Goal: Information Seeking & Learning: Learn about a topic

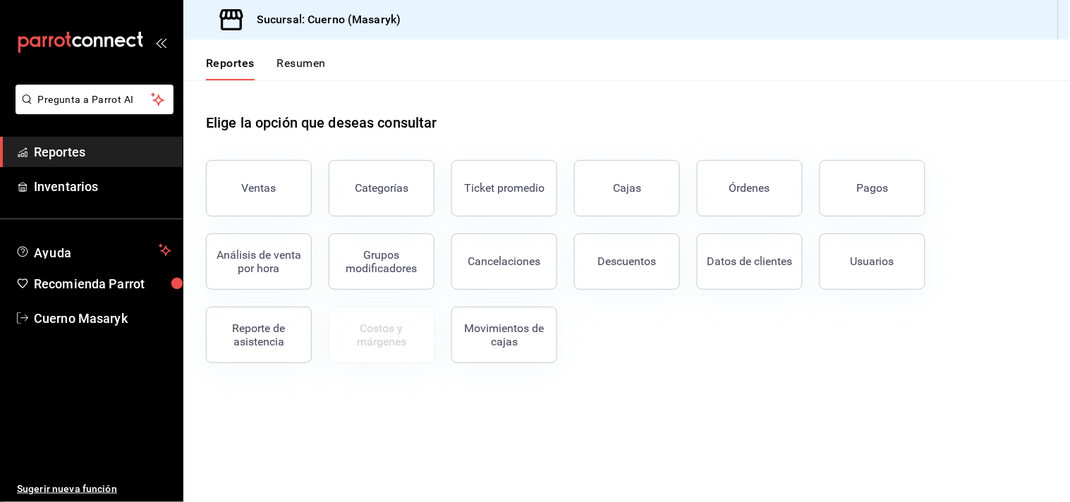
click at [90, 159] on span "Reportes" at bounding box center [102, 151] width 137 height 19
click at [248, 187] on div "Ventas" at bounding box center [259, 187] width 35 height 13
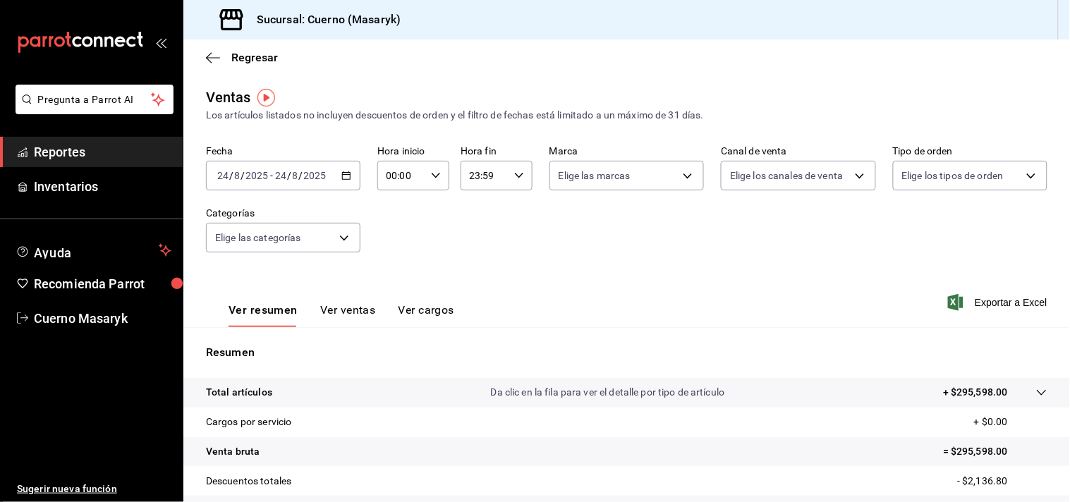
click at [342, 173] on icon "button" at bounding box center [346, 176] width 10 height 10
click at [455, 256] on div "Fecha [DATE] [DATE] - [DATE] [DATE] Hora inicio 00:00 Hora inicio Hora fin 23:5…" at bounding box center [626, 207] width 841 height 124
click at [348, 173] on \(Stroke\) "button" at bounding box center [346, 176] width 8 height 8
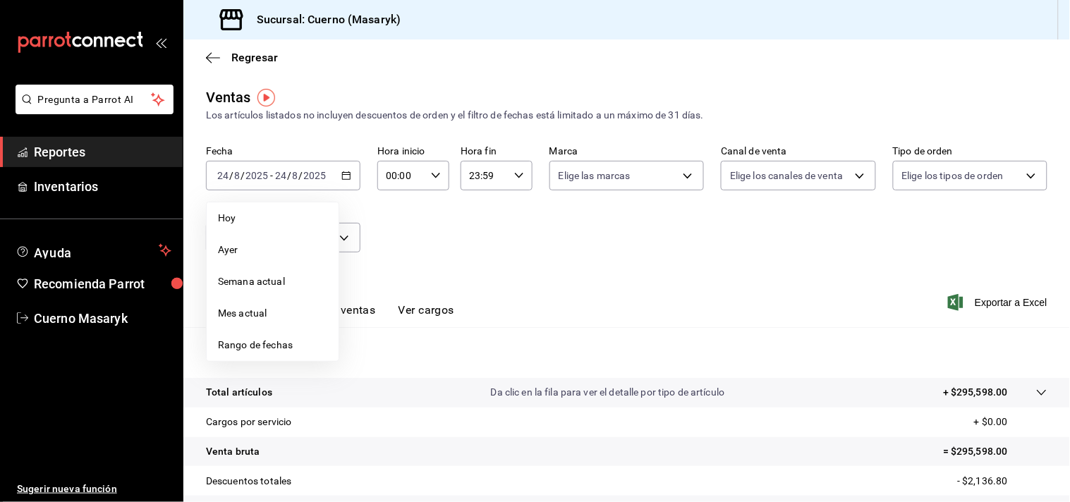
click at [68, 149] on span "Reportes" at bounding box center [102, 151] width 137 height 19
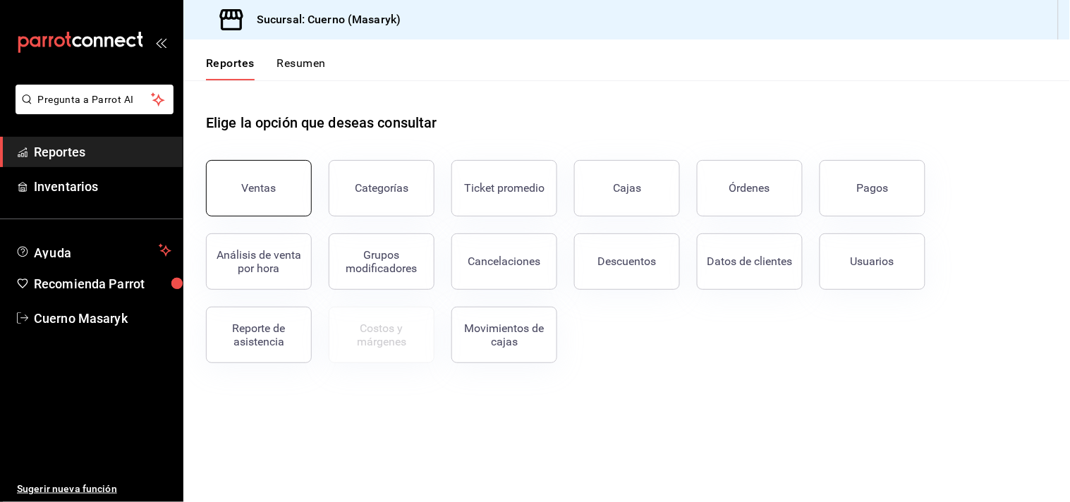
click at [272, 178] on button "Ventas" at bounding box center [259, 188] width 106 height 56
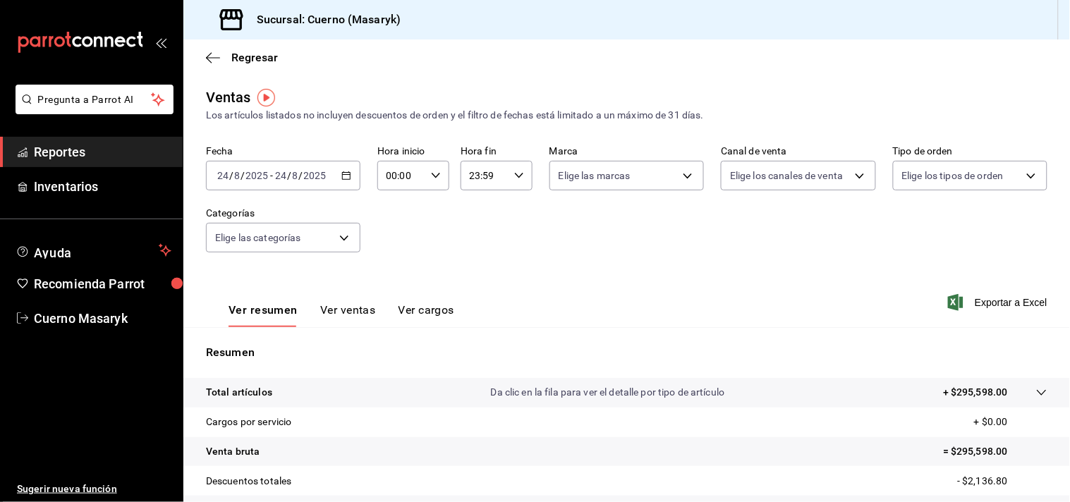
click at [97, 148] on span "Reportes" at bounding box center [102, 151] width 137 height 19
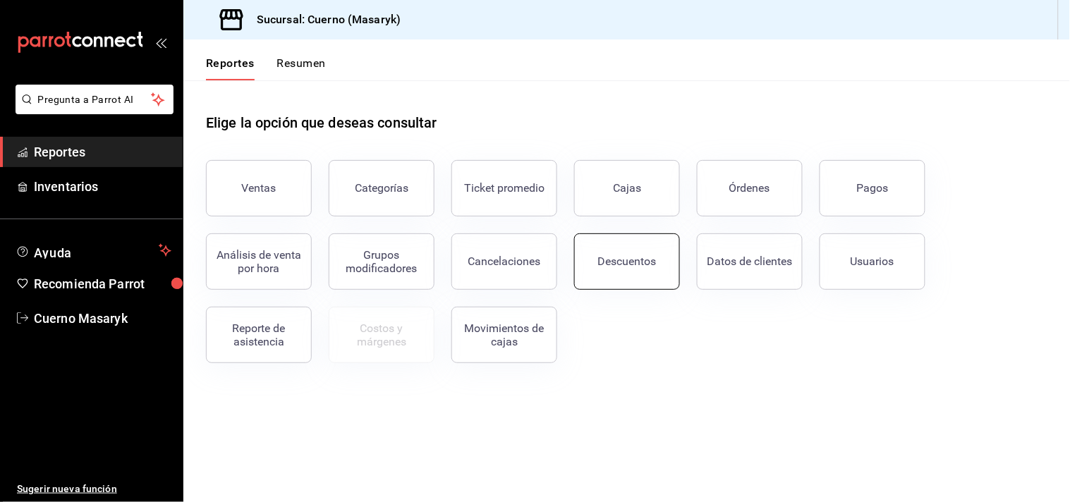
click at [605, 259] on div "Descuentos" at bounding box center [627, 261] width 59 height 13
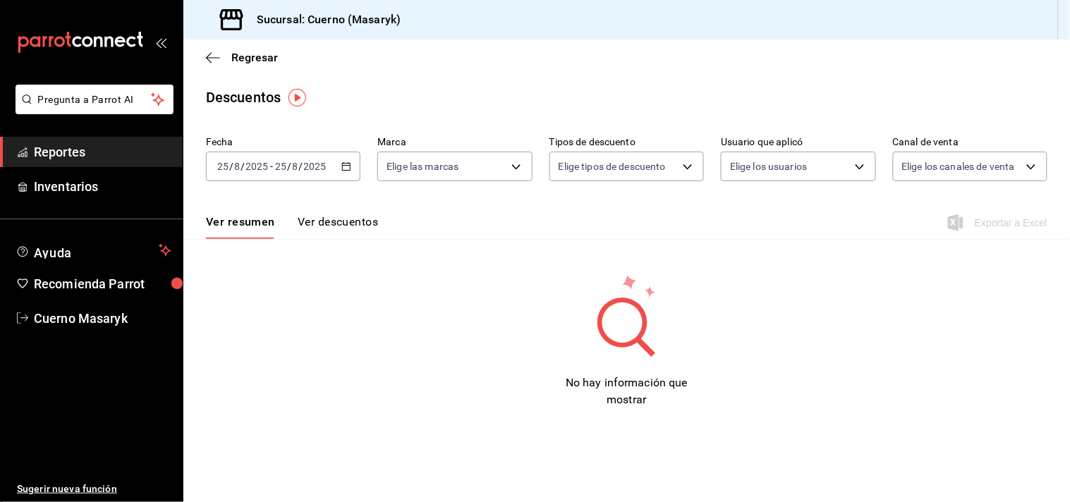
click at [348, 166] on \(Stroke\) "button" at bounding box center [347, 165] width 8 height 1
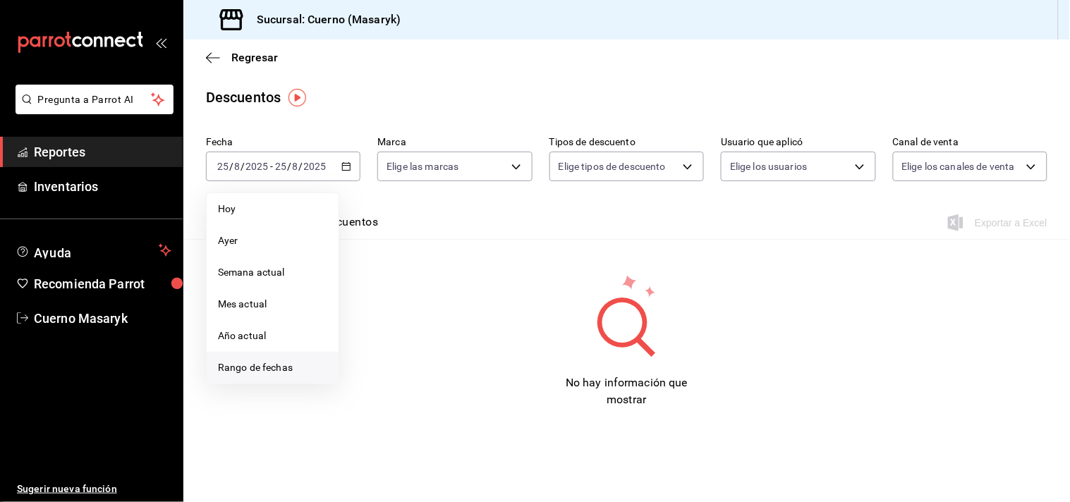
click at [273, 369] on span "Rango de fechas" at bounding box center [272, 367] width 109 height 15
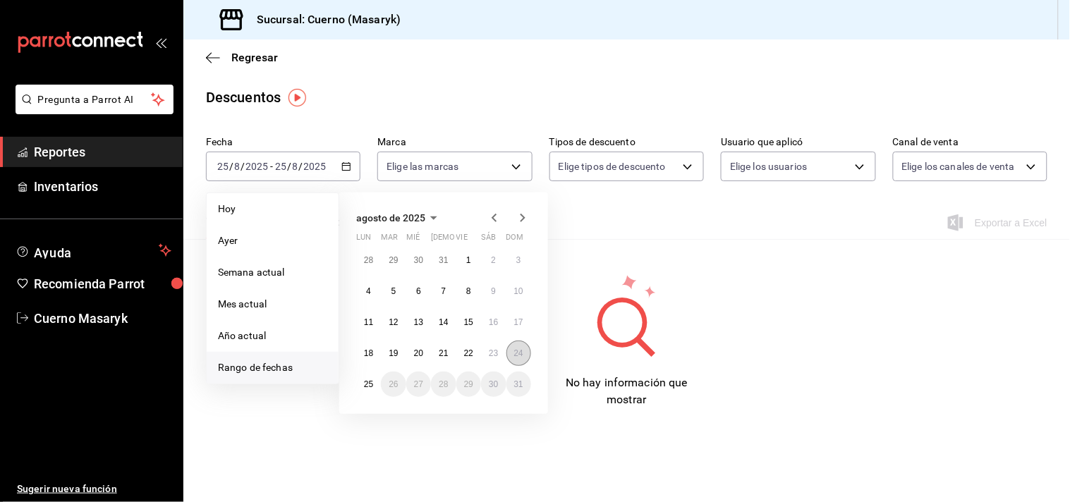
click at [511, 350] on button "24" at bounding box center [518, 353] width 25 height 25
click at [370, 381] on abbr "25" at bounding box center [368, 384] width 9 height 10
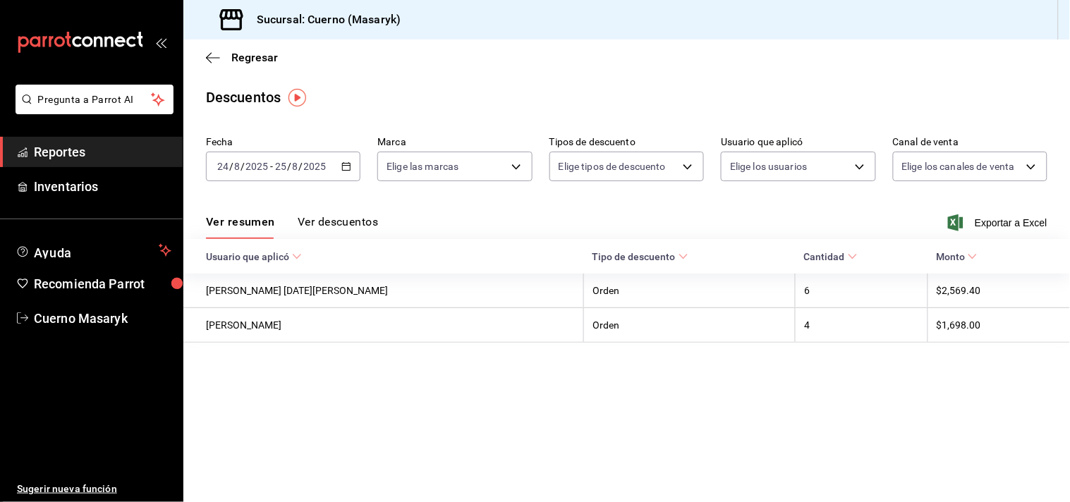
click at [368, 222] on button "Ver descuentos" at bounding box center [338, 227] width 80 height 24
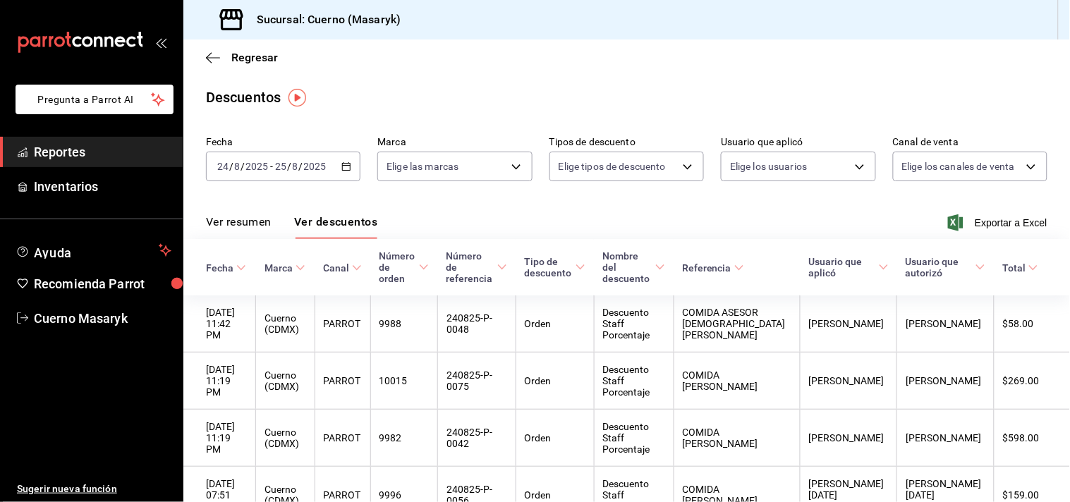
click at [73, 114] on link "Pregunta a Parrot AI" at bounding box center [92, 109] width 164 height 15
click at [92, 148] on span "Reportes" at bounding box center [102, 151] width 137 height 19
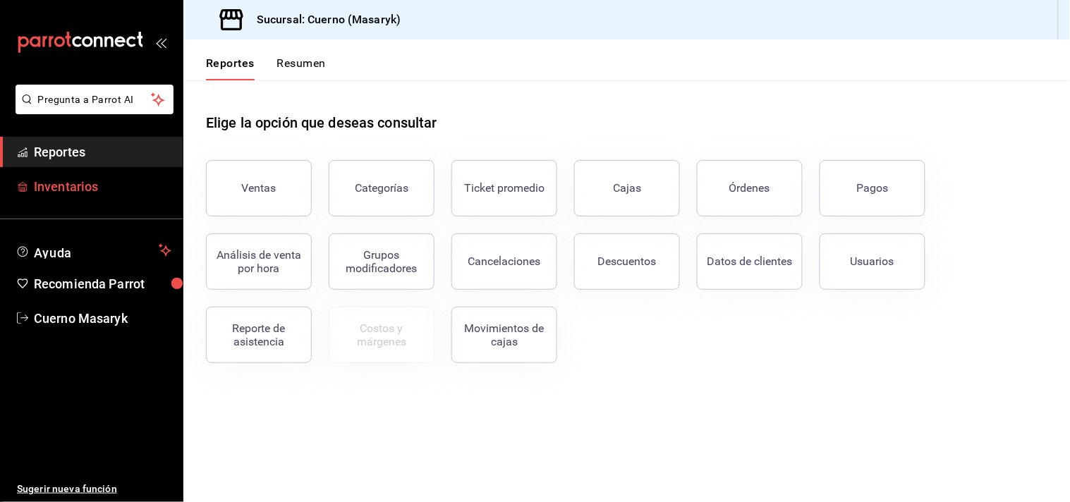
click at [80, 181] on span "Inventarios" at bounding box center [102, 186] width 137 height 19
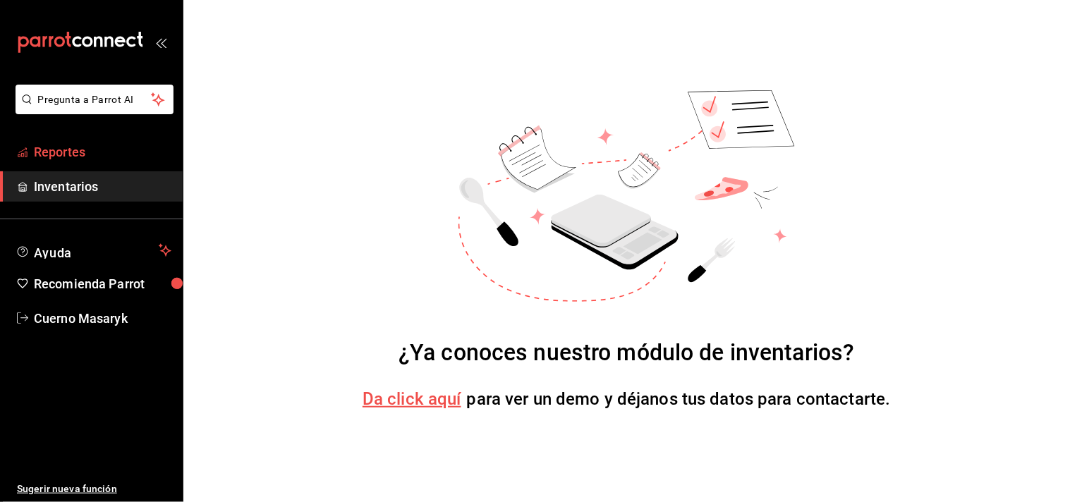
click at [92, 156] on span "Reportes" at bounding box center [102, 151] width 137 height 19
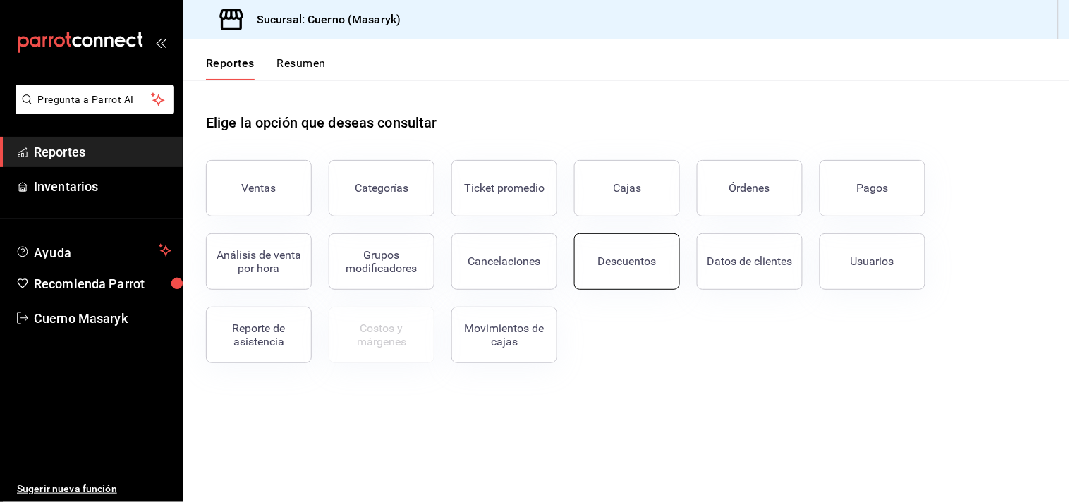
click at [633, 264] on div "Descuentos" at bounding box center [627, 261] width 59 height 13
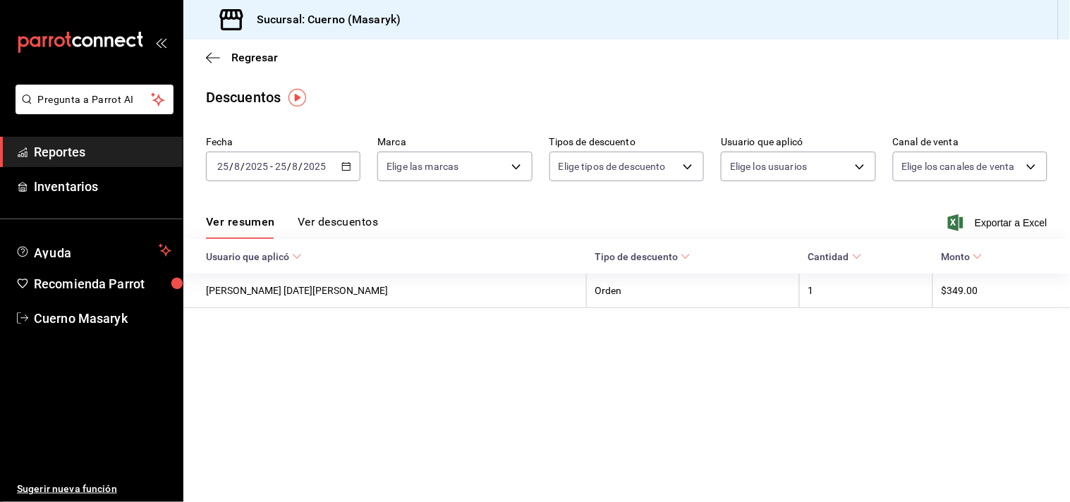
click at [342, 172] on div "[DATE] [DATE] - [DATE] [DATE]" at bounding box center [283, 167] width 154 height 30
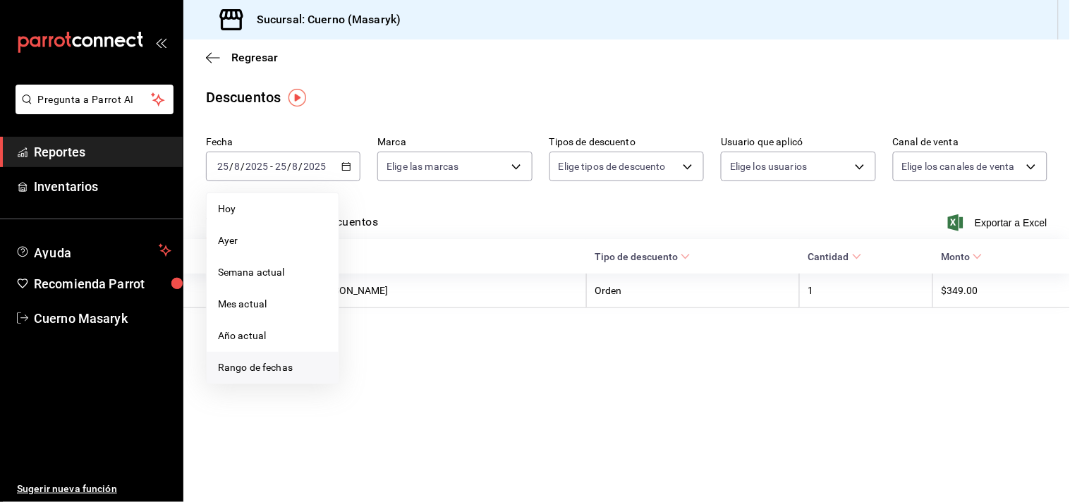
click at [220, 369] on span "Rango de fechas" at bounding box center [272, 367] width 109 height 15
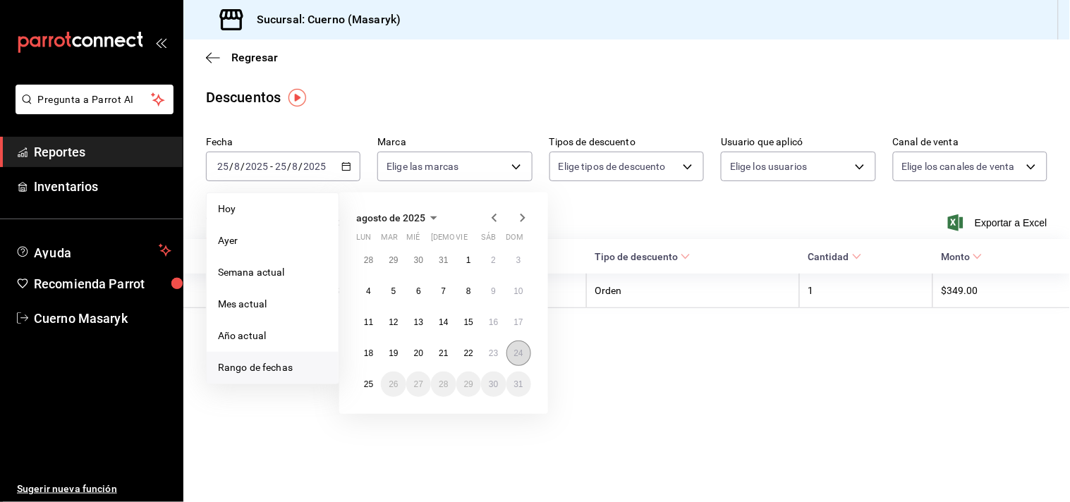
click at [522, 353] on abbr "24" at bounding box center [518, 353] width 9 height 10
click at [363, 378] on button "25" at bounding box center [368, 384] width 25 height 25
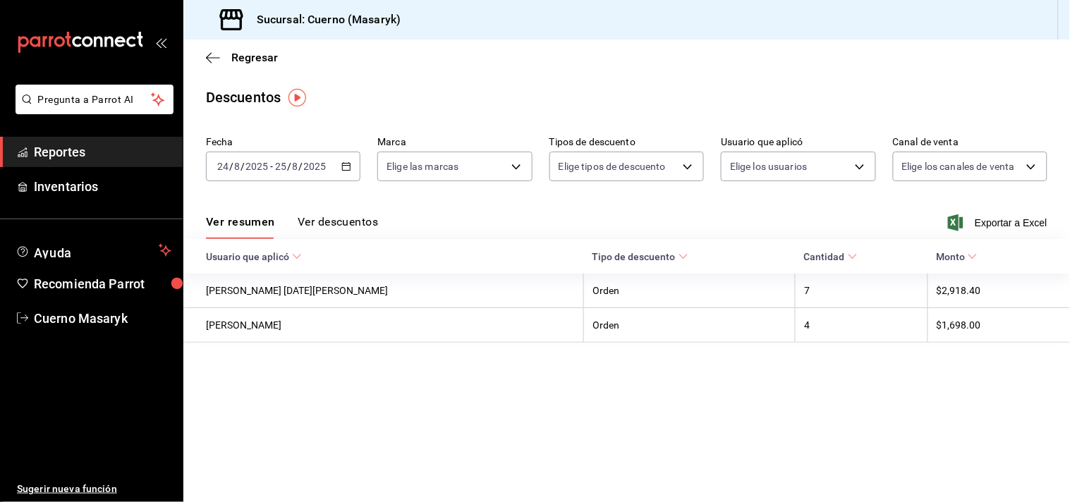
click at [348, 221] on button "Ver descuentos" at bounding box center [338, 227] width 80 height 24
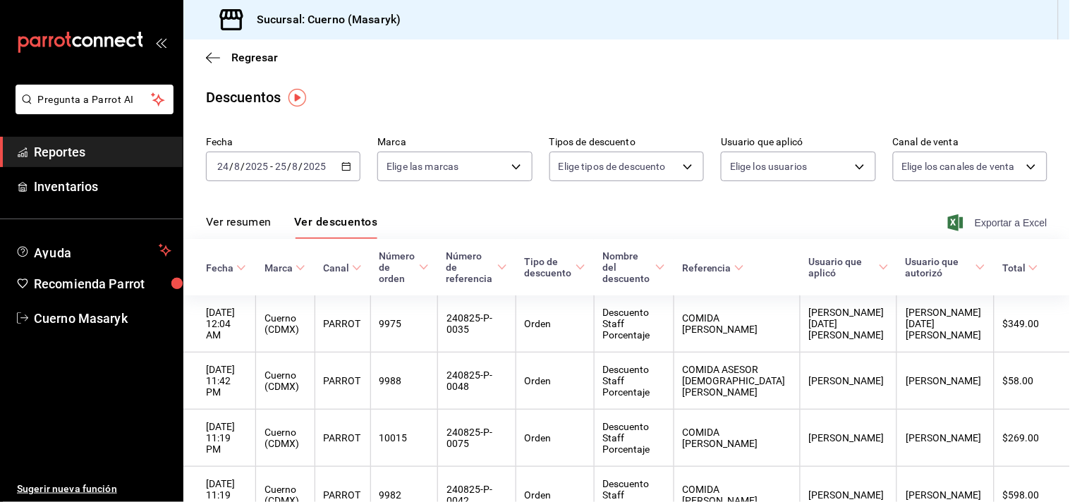
click at [960, 223] on span "Exportar a Excel" at bounding box center [998, 222] width 97 height 17
click at [85, 139] on link "Reportes" at bounding box center [91, 152] width 183 height 30
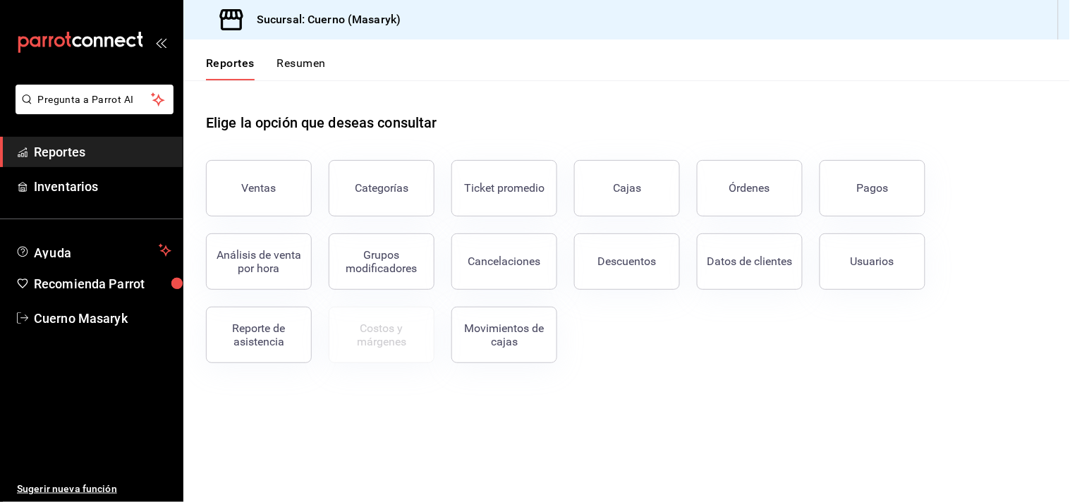
click at [78, 148] on span "Reportes" at bounding box center [102, 151] width 137 height 19
click at [284, 189] on button "Ventas" at bounding box center [259, 188] width 106 height 56
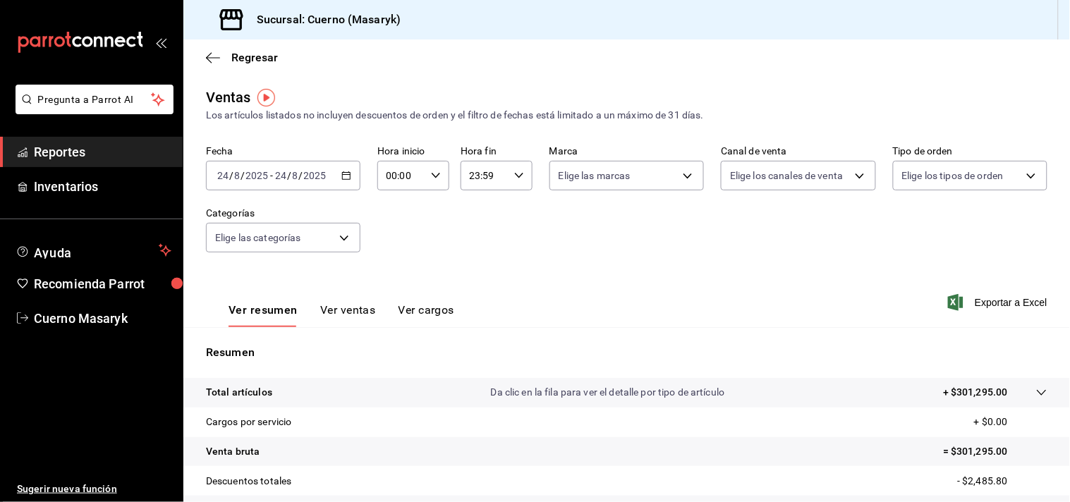
click at [342, 173] on \(Stroke\) "button" at bounding box center [346, 176] width 8 height 8
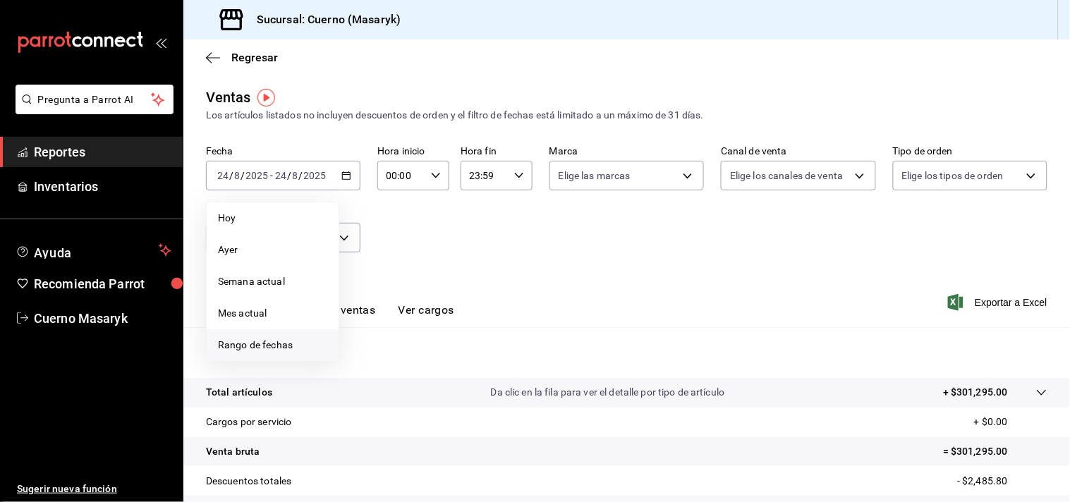
click at [292, 350] on span "Rango de fechas" at bounding box center [272, 345] width 109 height 15
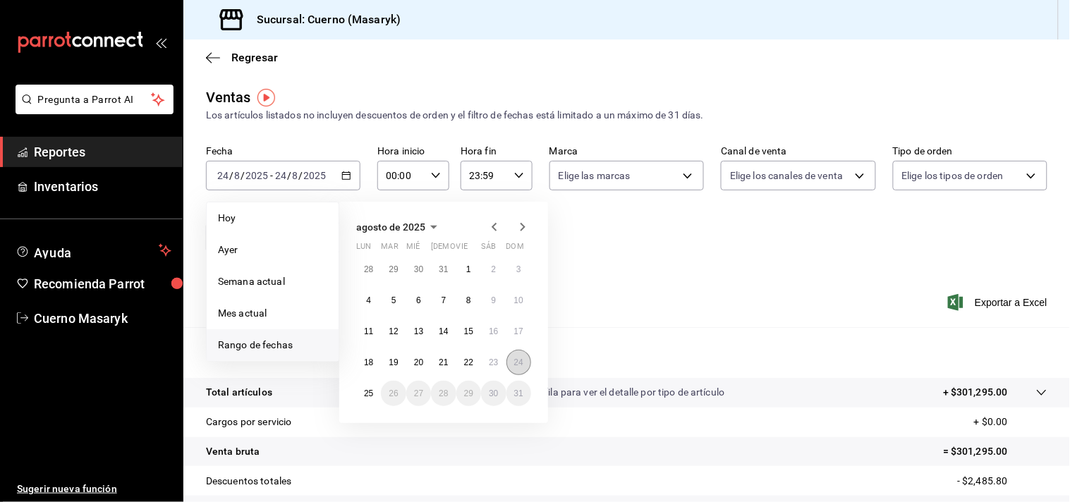
click at [520, 360] on abbr "24" at bounding box center [518, 362] width 9 height 10
click at [367, 399] on button "25" at bounding box center [368, 393] width 25 height 25
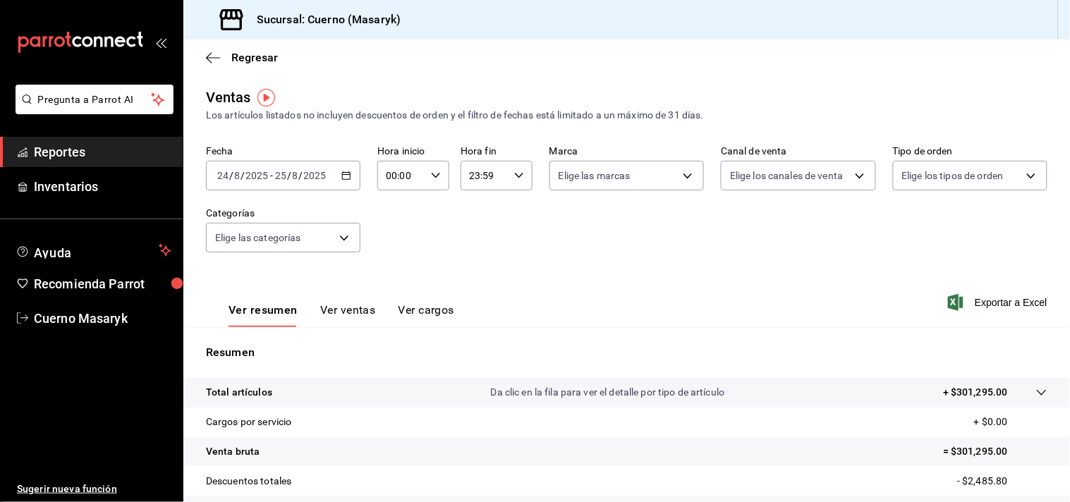
click at [432, 176] on \(Stroke\) "button" at bounding box center [436, 175] width 8 height 5
click at [393, 268] on span "04" at bounding box center [392, 269] width 13 height 11
type input "04:00"
click at [428, 214] on span "00" at bounding box center [428, 212] width 13 height 11
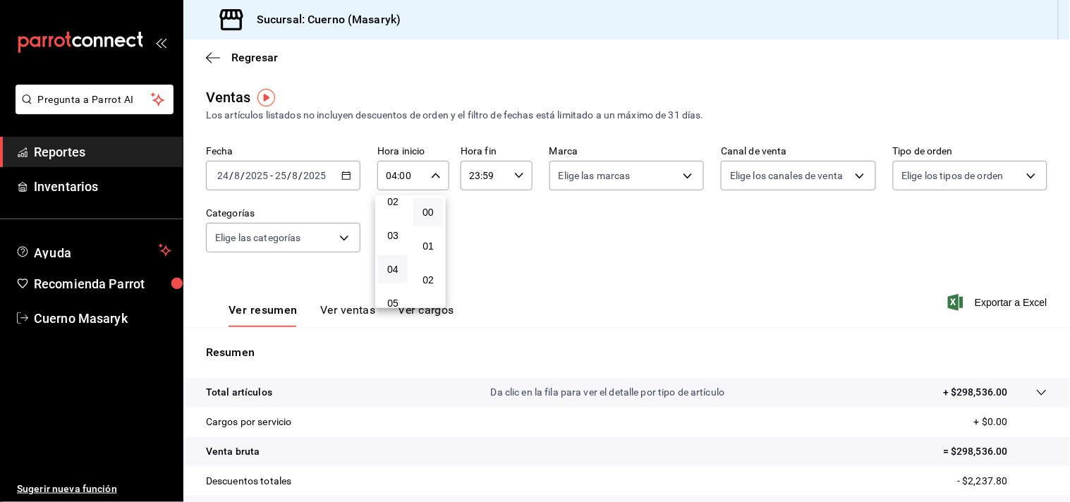
click at [513, 176] on div at bounding box center [535, 251] width 1070 height 502
click at [515, 176] on \(Stroke\) "button" at bounding box center [519, 175] width 8 height 5
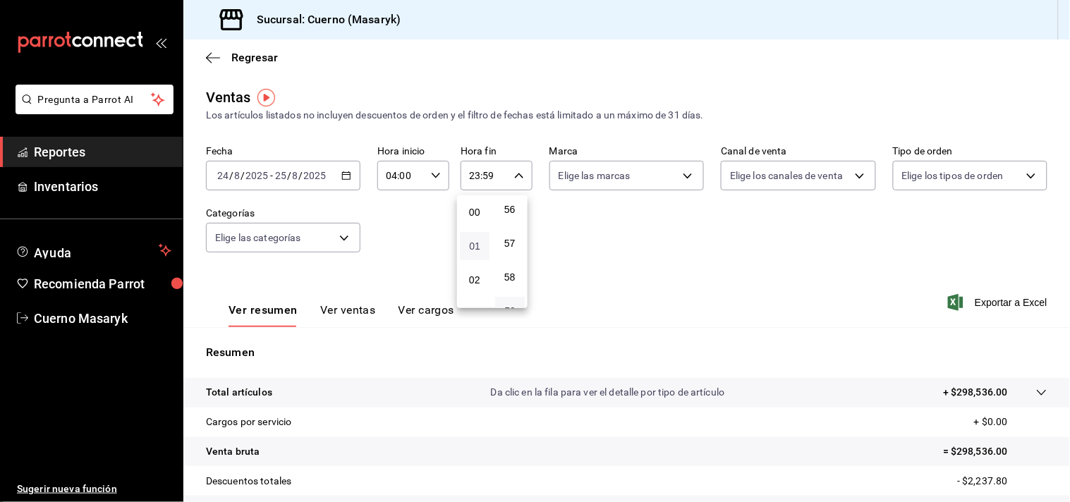
scroll to position [78, 0]
click at [480, 267] on span "04" at bounding box center [474, 269] width 13 height 11
click at [510, 214] on span "00" at bounding box center [509, 212] width 13 height 11
type input "04:00"
drag, startPoint x: 510, startPoint y: 209, endPoint x: 520, endPoint y: 209, distance: 9.9
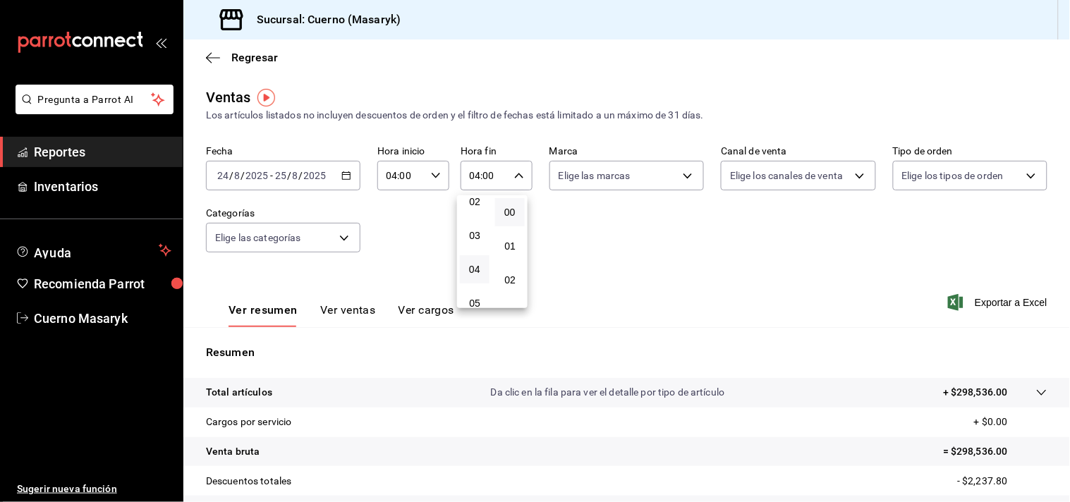
click at [512, 209] on span "00" at bounding box center [509, 212] width 13 height 11
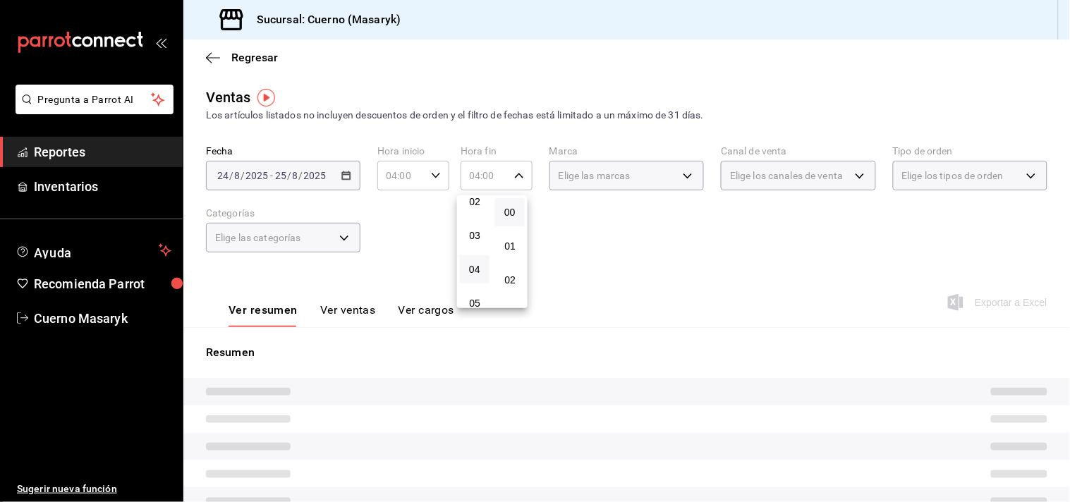
click at [697, 226] on div at bounding box center [535, 251] width 1070 height 502
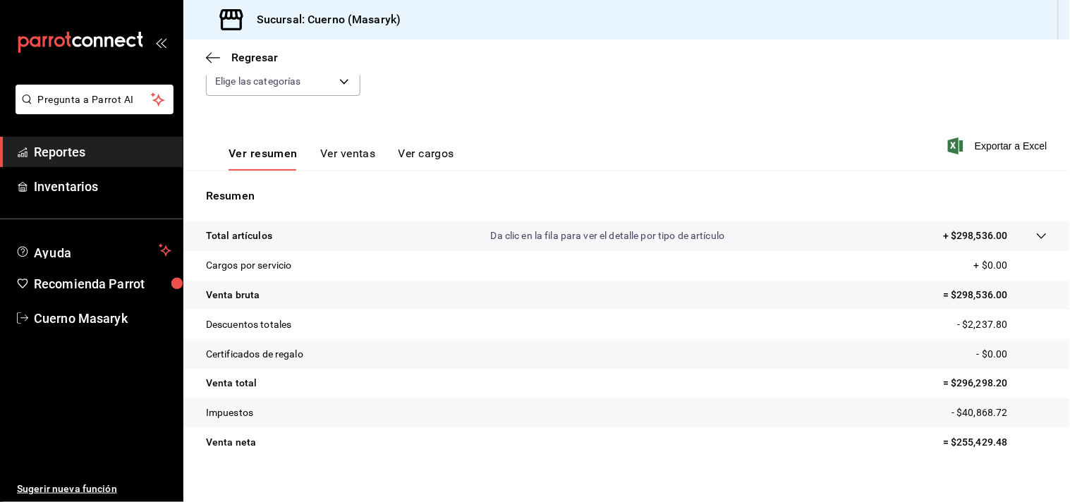
scroll to position [78, 0]
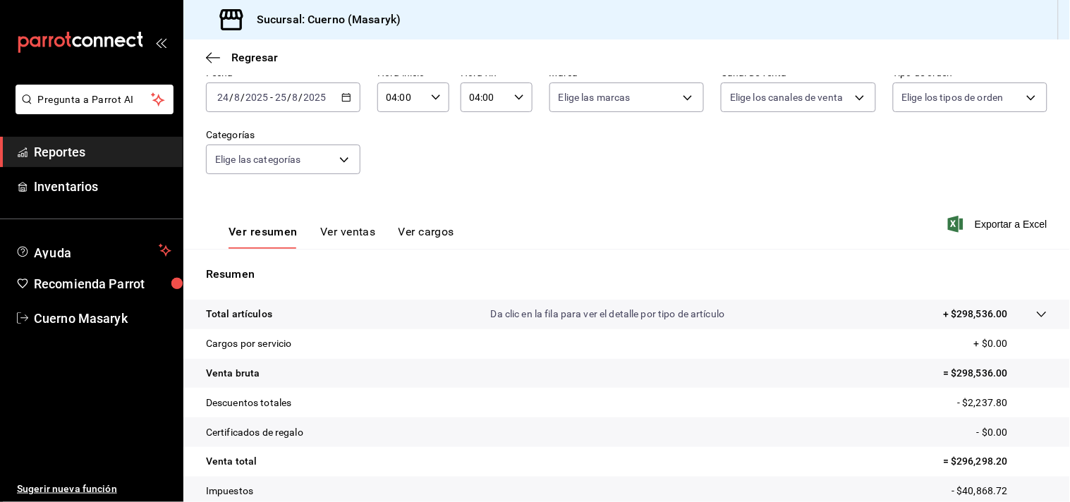
click at [353, 233] on button "Ver ventas" at bounding box center [348, 237] width 56 height 24
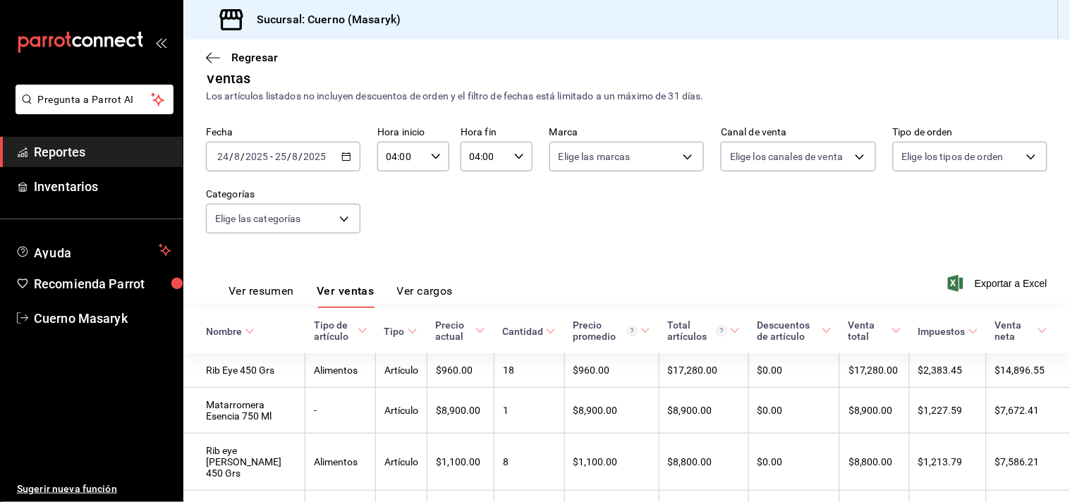
scroll to position [78, 0]
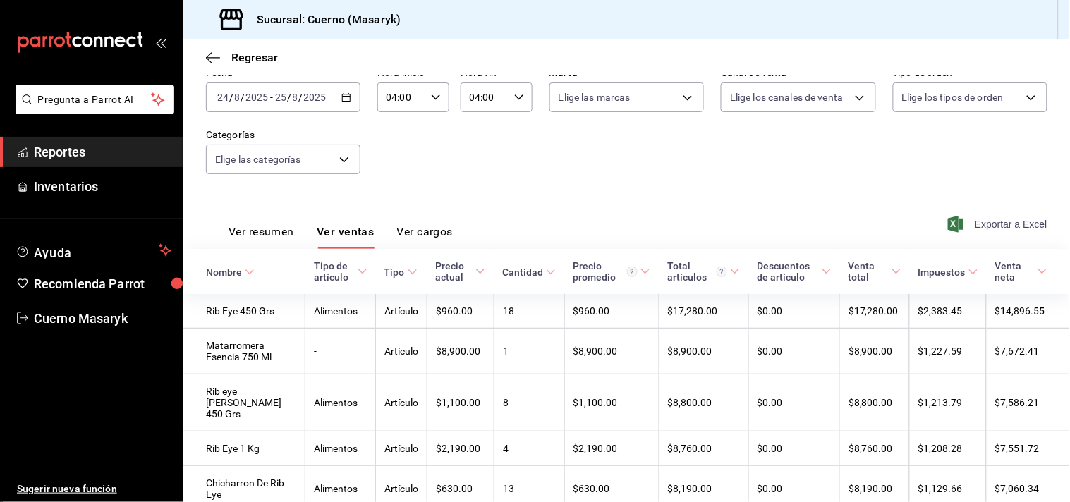
click at [974, 220] on span "Exportar a Excel" at bounding box center [998, 224] width 97 height 17
click at [30, 146] on link "Reportes" at bounding box center [91, 152] width 183 height 30
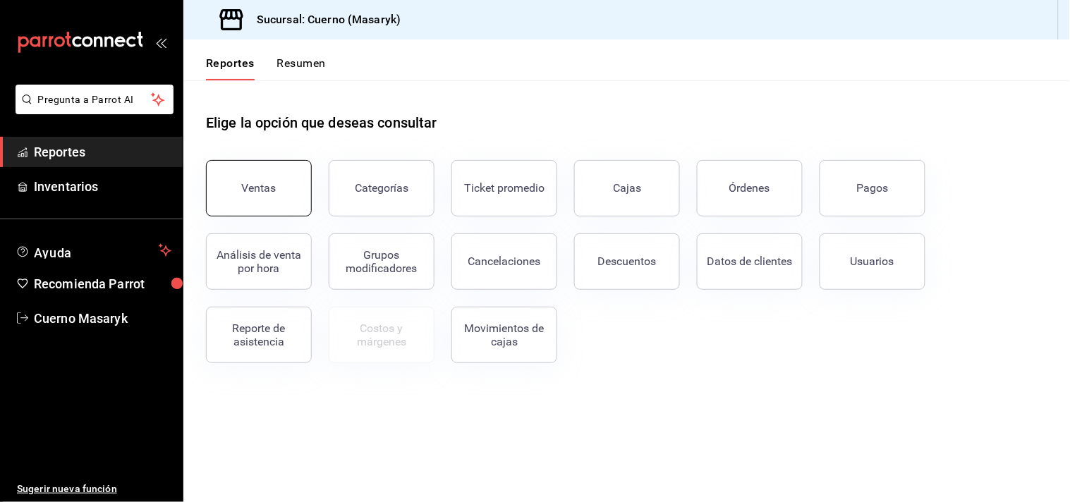
click at [237, 198] on button "Ventas" at bounding box center [259, 188] width 106 height 56
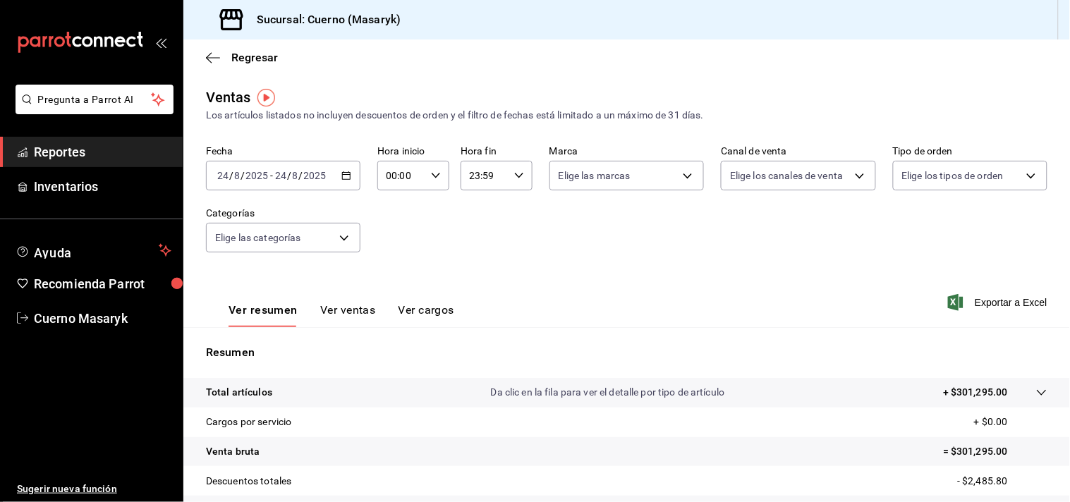
click at [343, 174] on icon "button" at bounding box center [346, 176] width 10 height 10
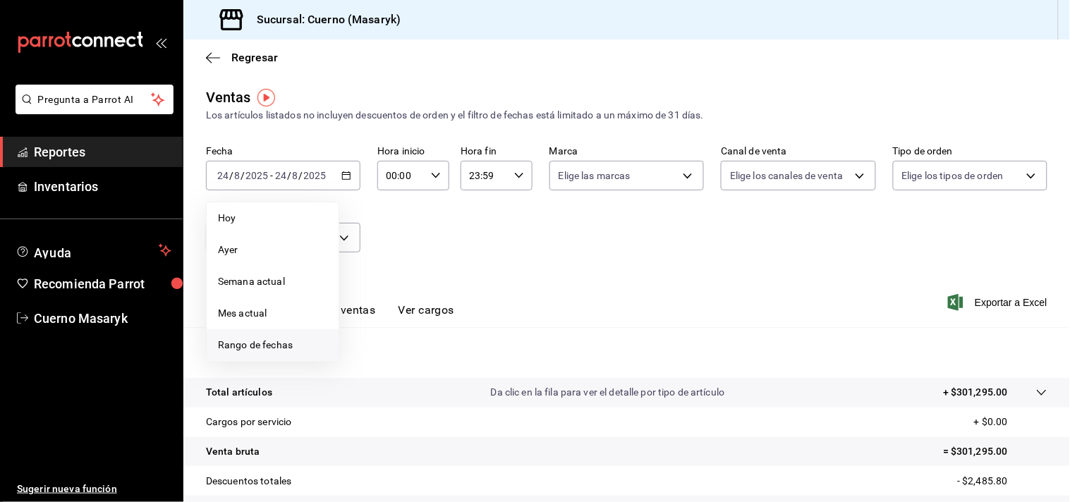
click at [243, 340] on span "Rango de fechas" at bounding box center [272, 345] width 109 height 15
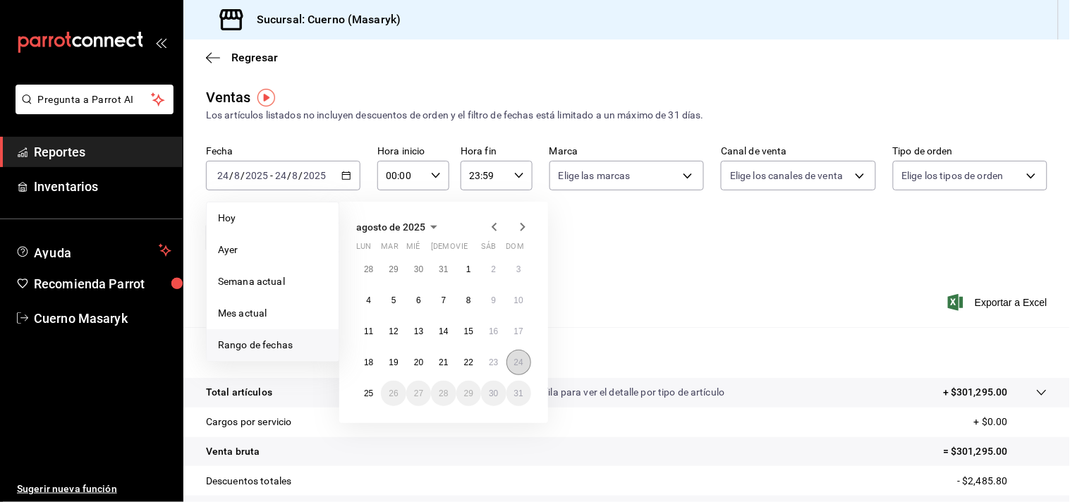
click at [525, 355] on button "24" at bounding box center [518, 362] width 25 height 25
click at [360, 392] on button "25" at bounding box center [368, 393] width 25 height 25
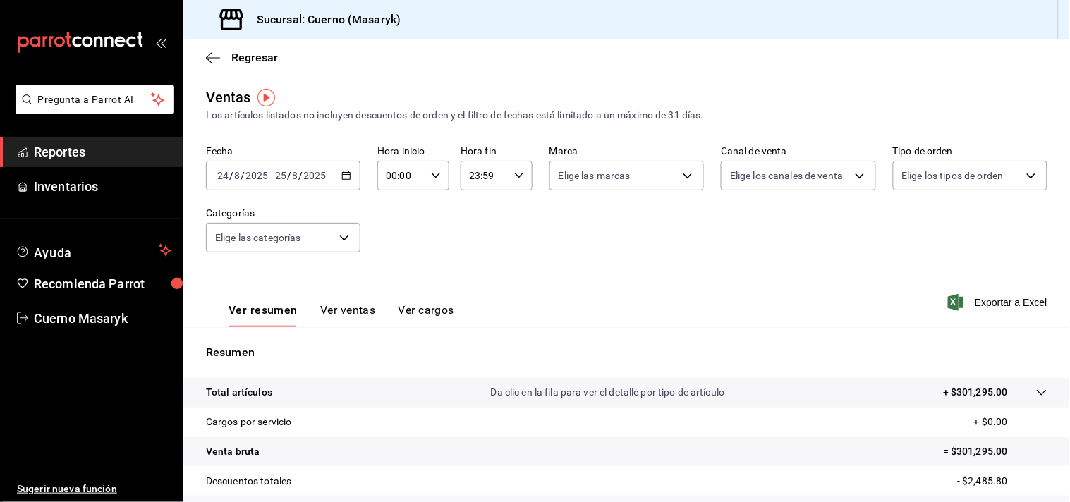
click at [434, 172] on div "00:00 Hora inicio" at bounding box center [413, 176] width 72 height 30
click at [395, 267] on span "04" at bounding box center [392, 269] width 13 height 11
type input "04:00"
click at [424, 209] on span "00" at bounding box center [428, 212] width 13 height 11
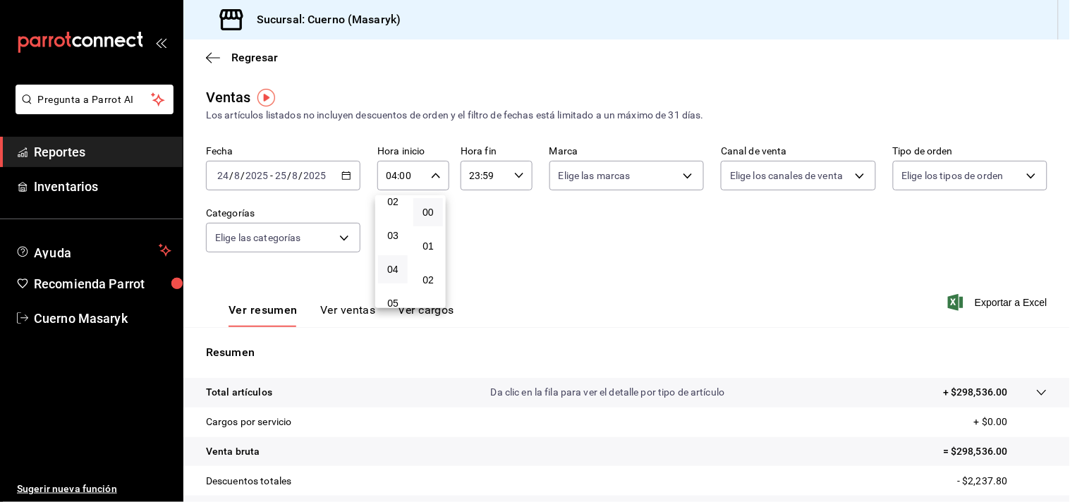
click at [518, 173] on div at bounding box center [535, 251] width 1070 height 502
click at [515, 183] on div "23:59 Hora fin" at bounding box center [496, 176] width 72 height 30
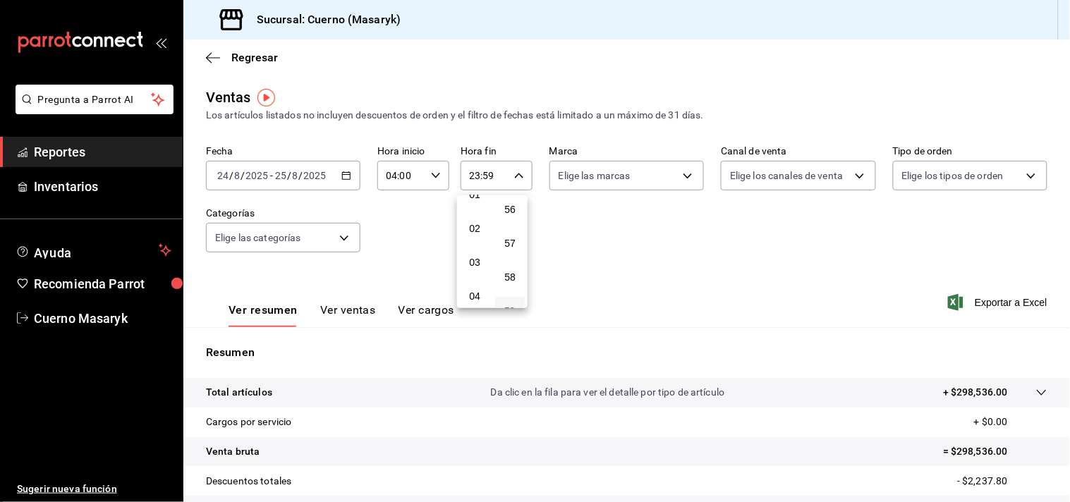
scroll to position [78, 0]
click at [477, 267] on span "04" at bounding box center [474, 269] width 13 height 11
click at [511, 208] on span "00" at bounding box center [509, 212] width 13 height 11
type input "04:00"
click at [568, 237] on div at bounding box center [535, 251] width 1070 height 502
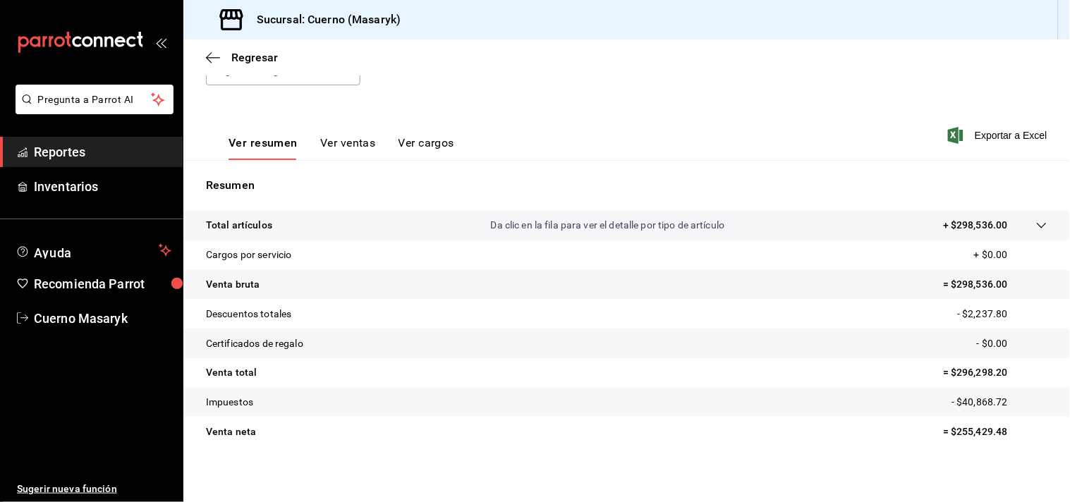
scroll to position [173, 0]
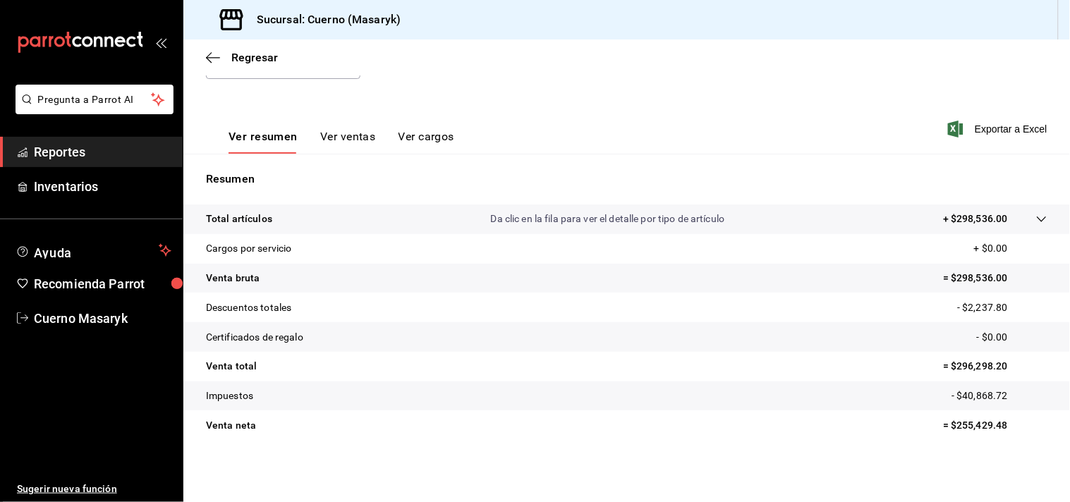
click at [1036, 219] on icon at bounding box center [1041, 219] width 11 height 11
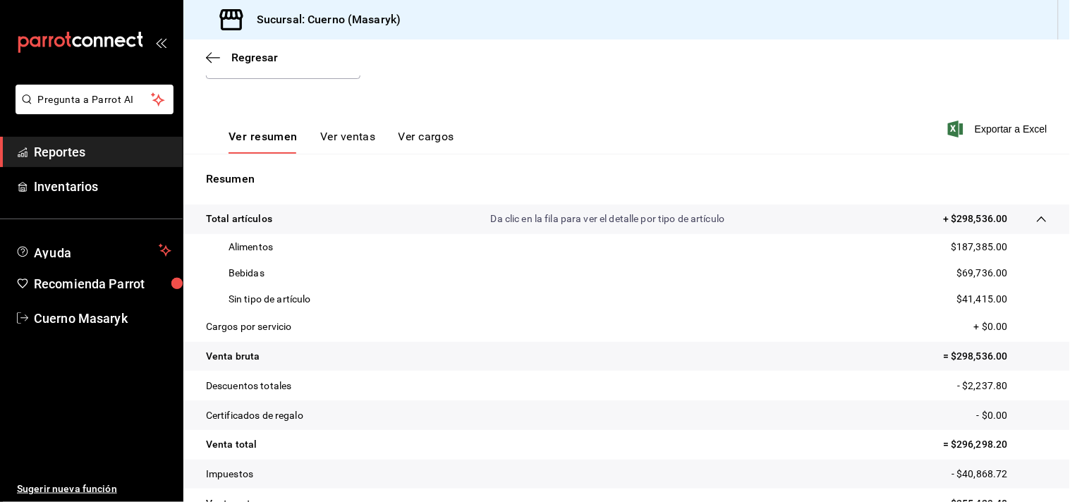
scroll to position [252, 0]
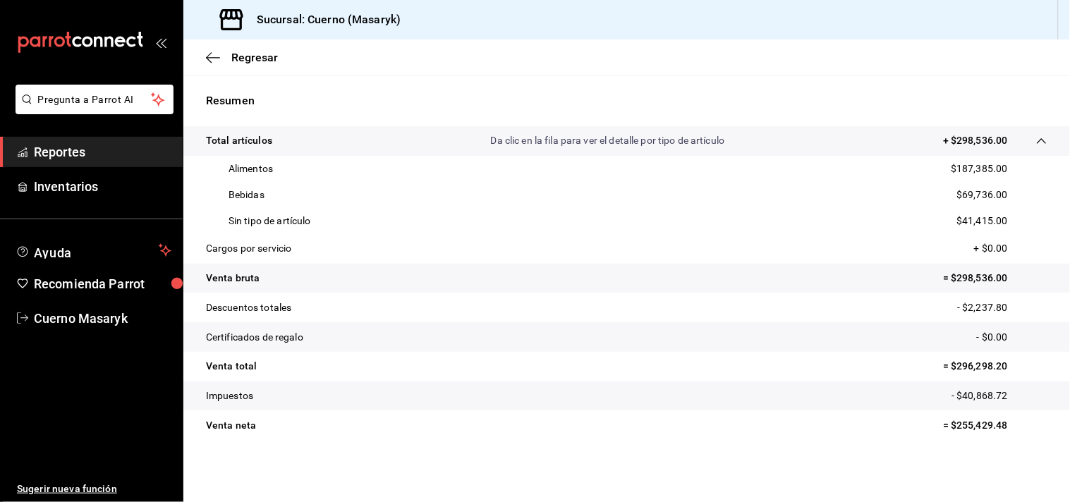
click at [73, 142] on span "Reportes" at bounding box center [102, 151] width 137 height 19
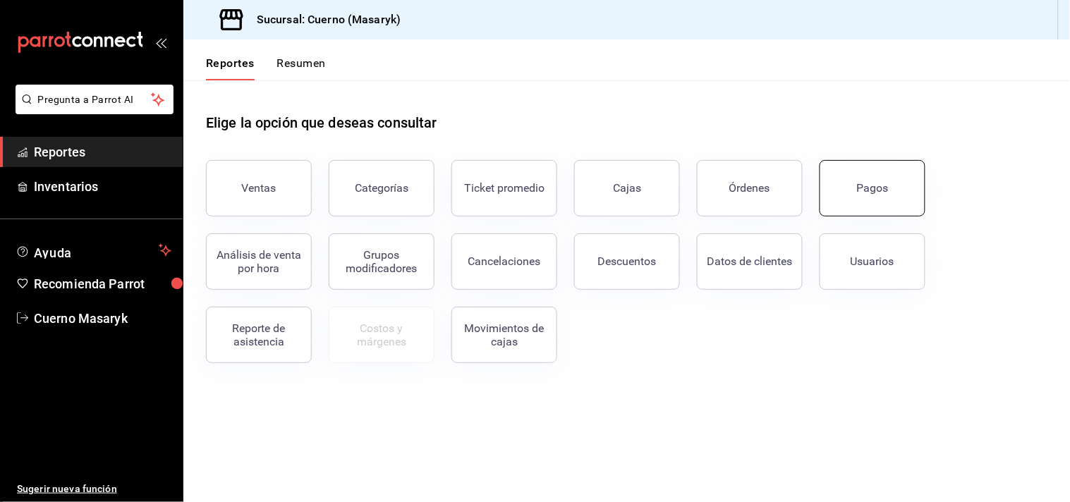
click at [841, 181] on button "Pagos" at bounding box center [872, 188] width 106 height 56
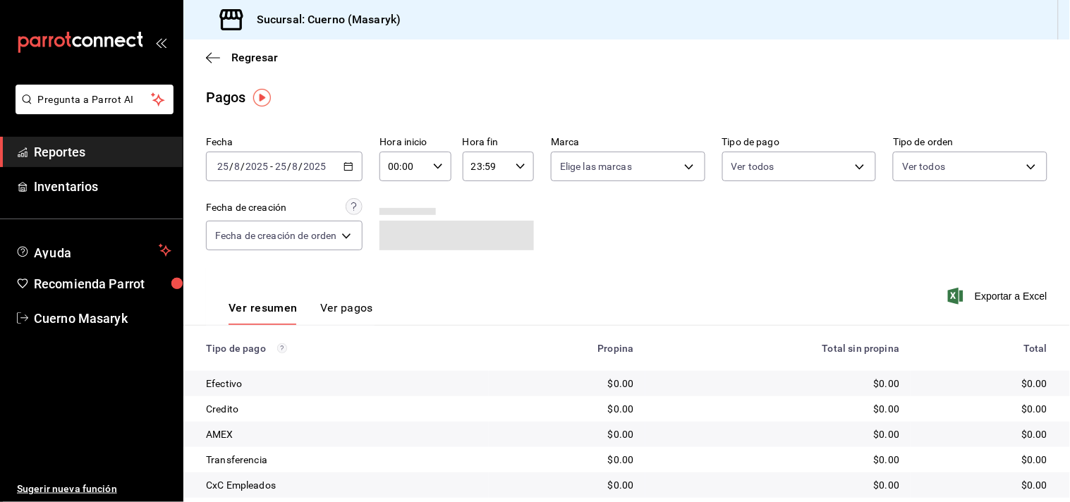
click at [348, 162] on icon "button" at bounding box center [348, 166] width 10 height 10
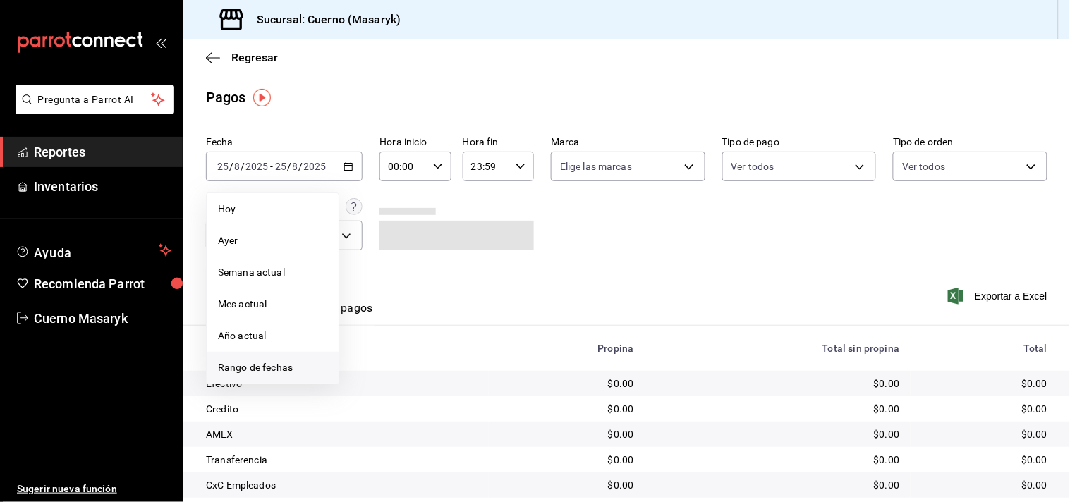
click at [229, 364] on span "Rango de fechas" at bounding box center [272, 367] width 109 height 15
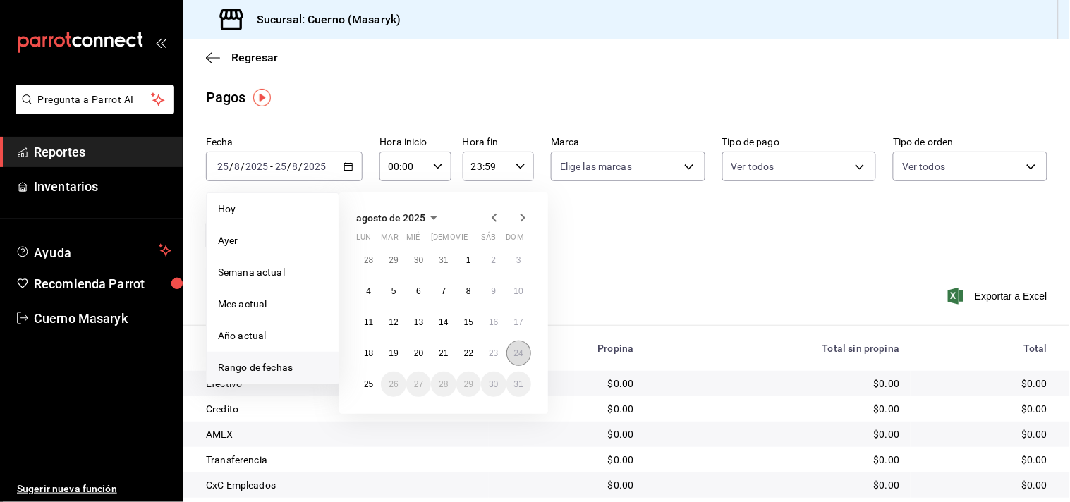
click at [518, 357] on button "24" at bounding box center [518, 353] width 25 height 25
drag, startPoint x: 369, startPoint y: 391, endPoint x: 405, endPoint y: 307, distance: 90.4
click at [370, 390] on button "25" at bounding box center [368, 384] width 25 height 25
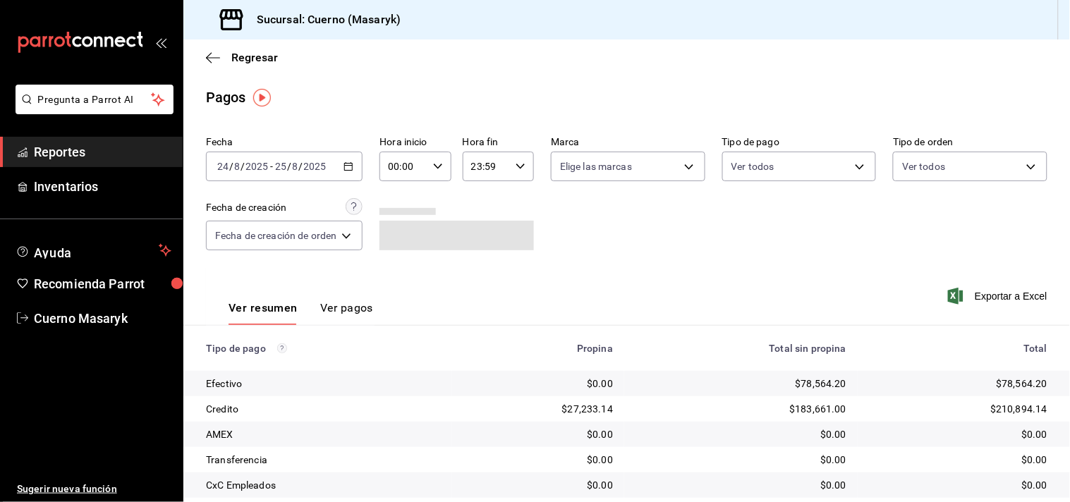
click at [431, 164] on div "00:00 Hora inicio" at bounding box center [414, 167] width 71 height 30
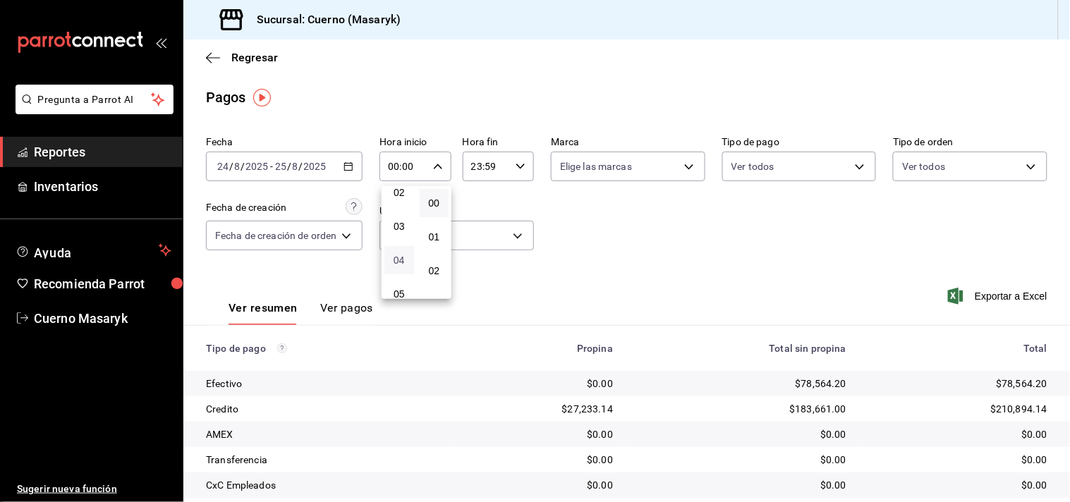
click at [398, 259] on span "04" at bounding box center [399, 260] width 13 height 11
type input "04:00"
click at [435, 204] on span "00" at bounding box center [434, 202] width 13 height 11
click at [522, 167] on div at bounding box center [535, 251] width 1070 height 502
click at [515, 170] on icon "button" at bounding box center [520, 166] width 10 height 10
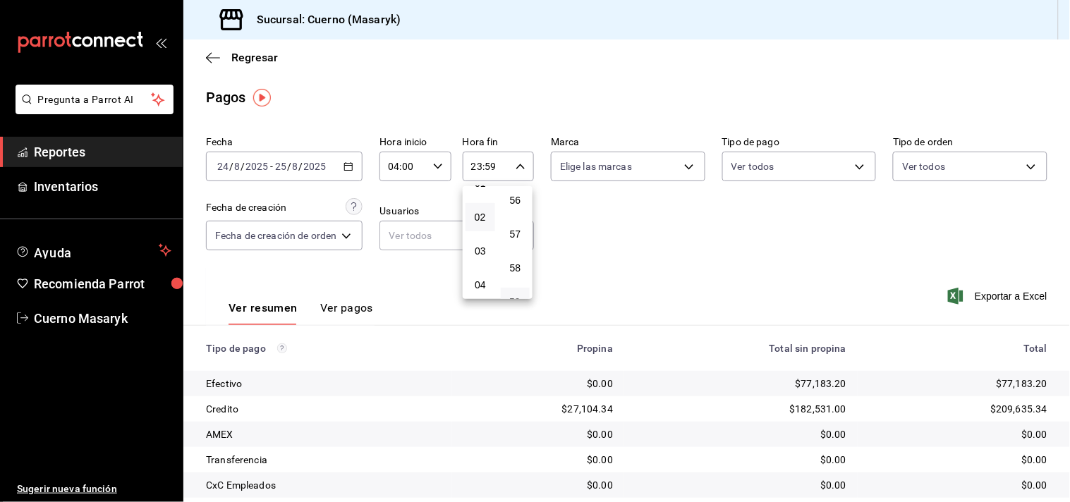
scroll to position [78, 0]
click at [478, 257] on span "04" at bounding box center [480, 260] width 13 height 11
click at [520, 206] on span "00" at bounding box center [515, 202] width 13 height 11
type input "04:00"
click at [584, 204] on div at bounding box center [535, 251] width 1070 height 502
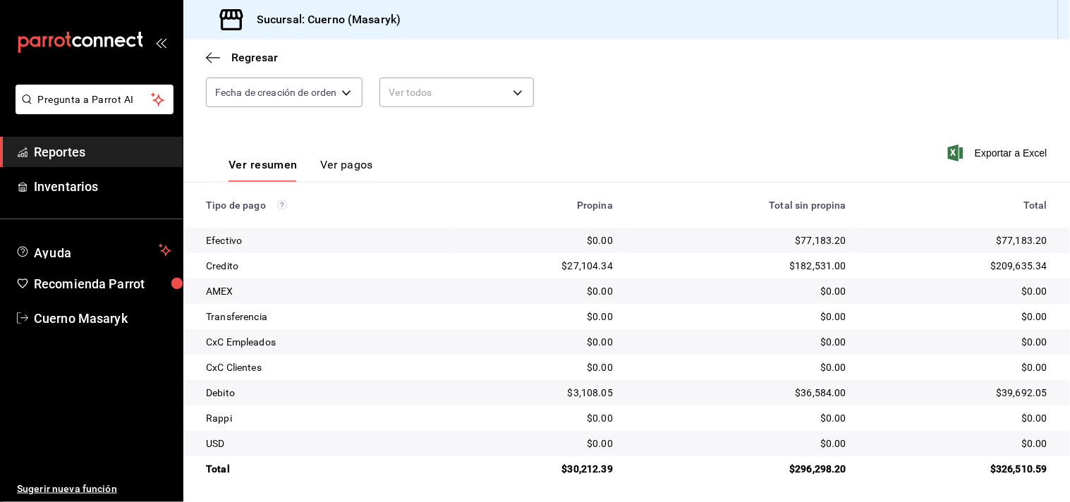
scroll to position [145, 0]
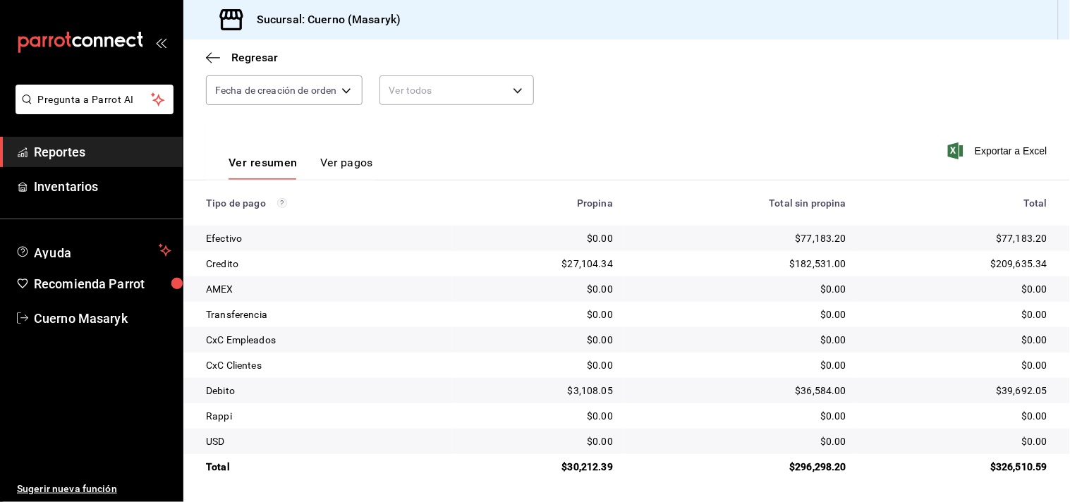
click at [109, 151] on span "Reportes" at bounding box center [102, 151] width 137 height 19
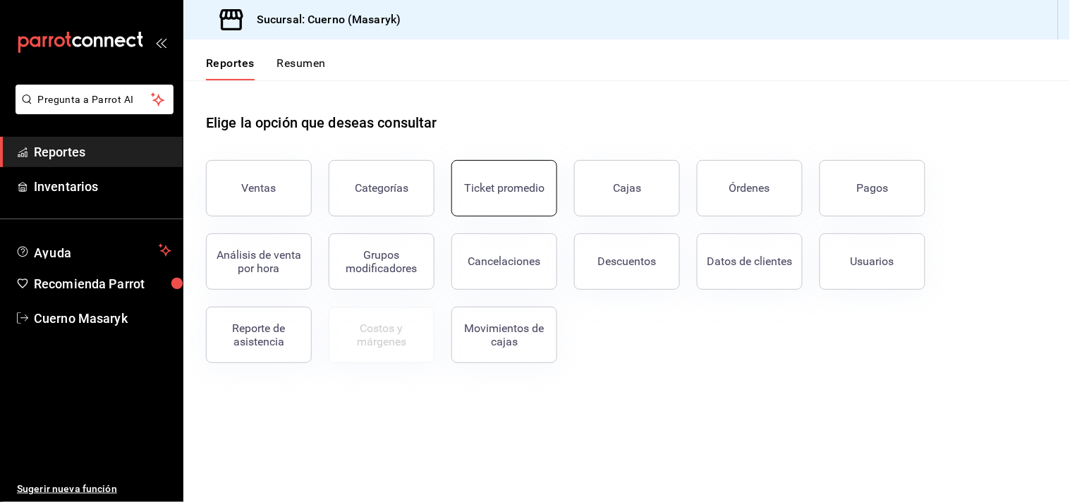
click at [544, 207] on button "Ticket promedio" at bounding box center [504, 188] width 106 height 56
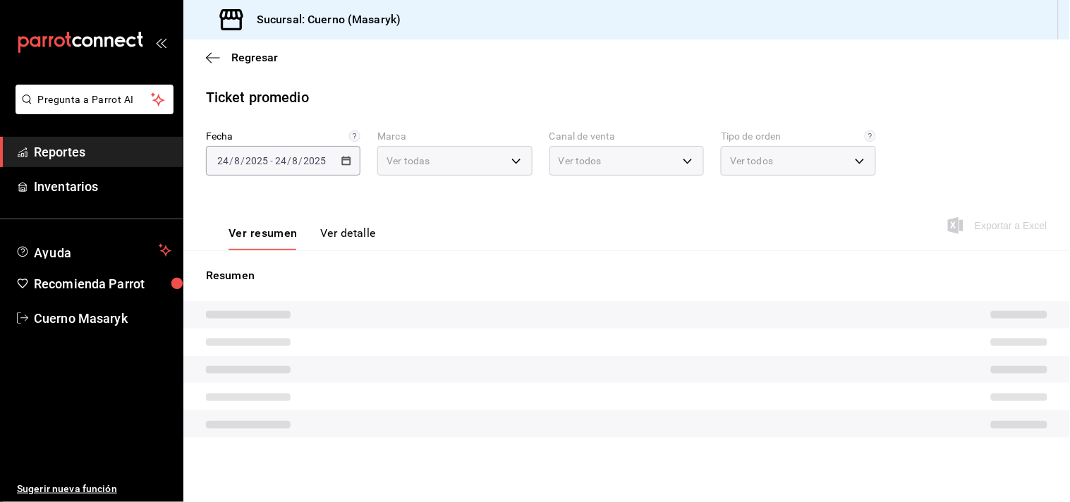
type input "4ea0d660-02b3-4785-bb88-48b5ef6e196c"
type input "PARROT,UBER_EATS,RAPPI,DIDI_FOOD,ONLINE"
type input "d8208262-291b-4595-bbfa-ed1e8660efdb,73ecdc8a-b505-4242-b24a-d5f1595b9b0a,EXTER…"
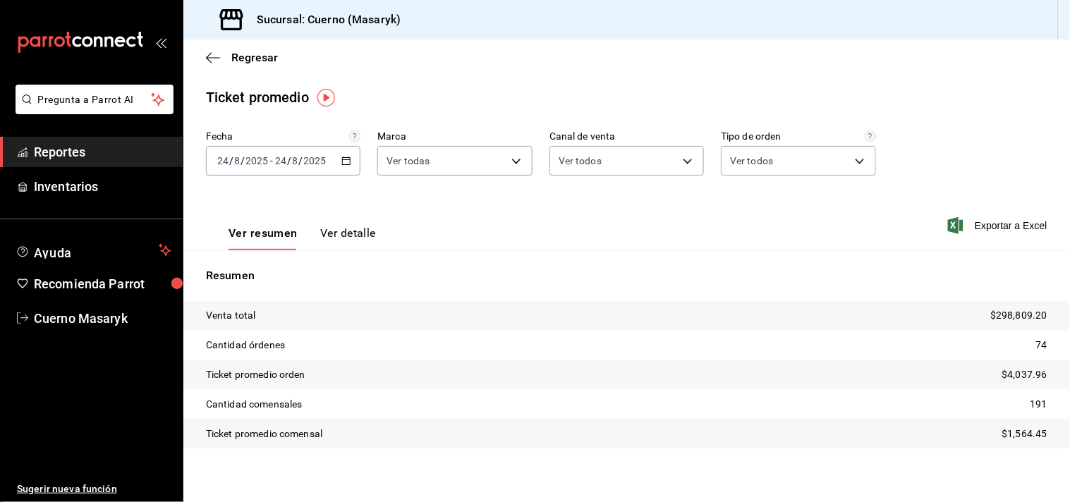
click at [343, 157] on icon "button" at bounding box center [346, 161] width 10 height 10
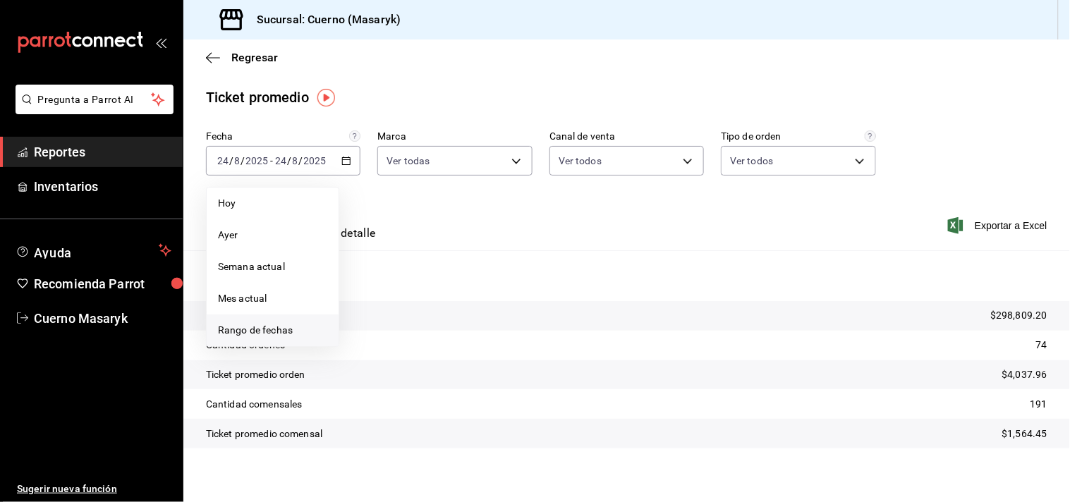
click at [283, 329] on span "Rango de fechas" at bounding box center [272, 330] width 109 height 15
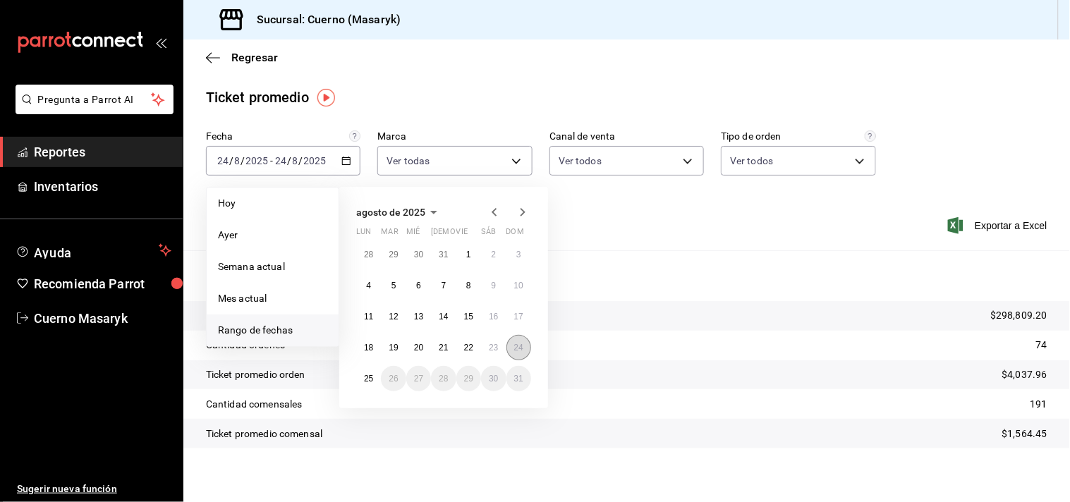
click at [517, 348] on abbr "24" at bounding box center [518, 348] width 9 height 10
click at [367, 379] on abbr "25" at bounding box center [368, 379] width 9 height 10
